Goal: Check status

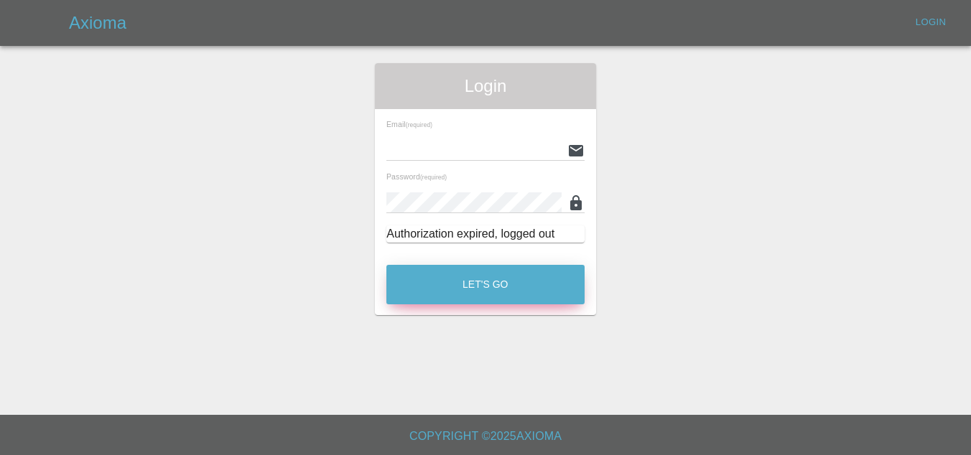
type input "[EMAIL_ADDRESS][DOMAIN_NAME]"
click at [496, 279] on button "Let's Go" at bounding box center [485, 285] width 198 height 40
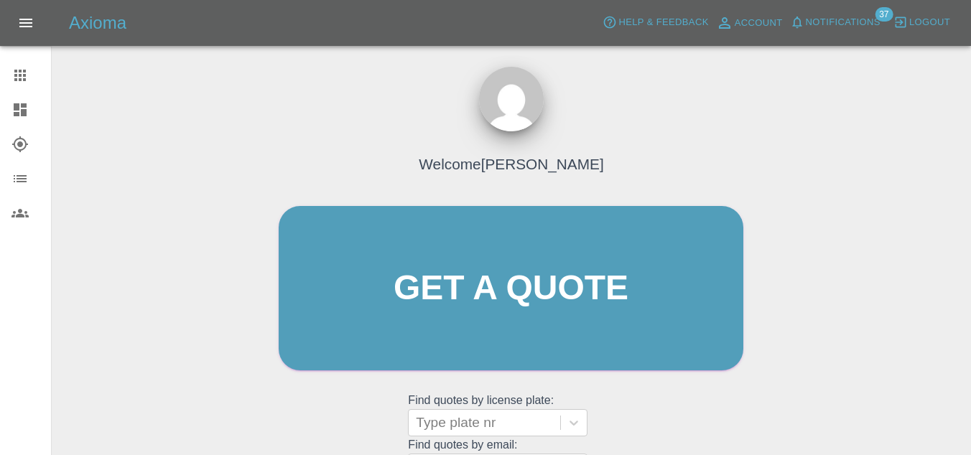
click at [24, 142] on icon at bounding box center [19, 144] width 17 height 17
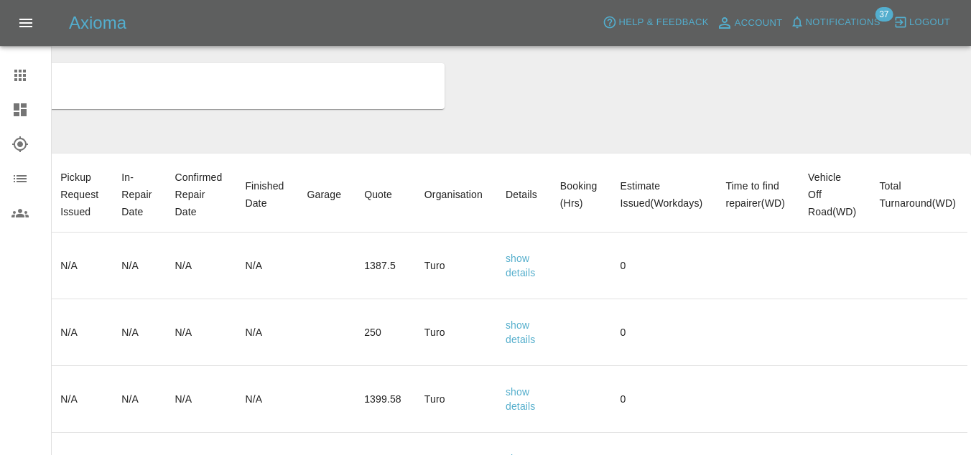
scroll to position [0, 540]
click at [518, 416] on td "show details" at bounding box center [521, 399] width 55 height 67
click at [512, 404] on link "details" at bounding box center [521, 406] width 30 height 11
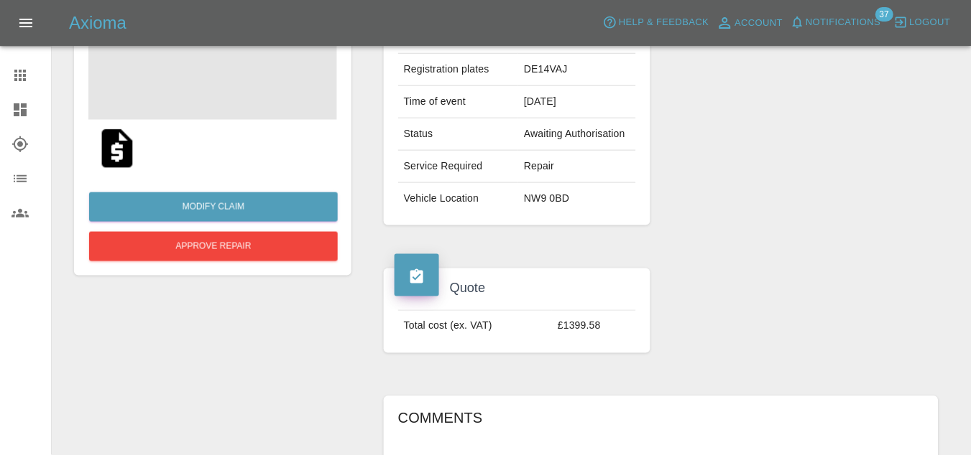
scroll to position [180, 0]
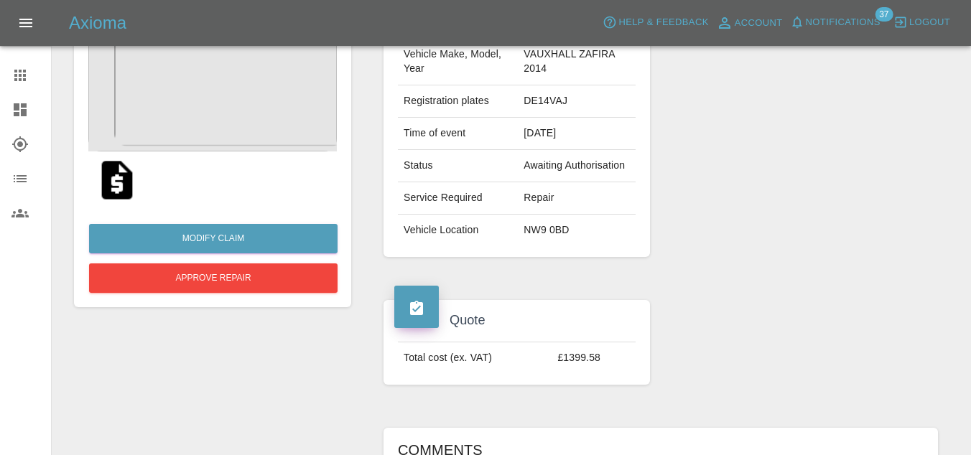
click at [108, 176] on img at bounding box center [117, 180] width 46 height 46
